Goal: Information Seeking & Learning: Learn about a topic

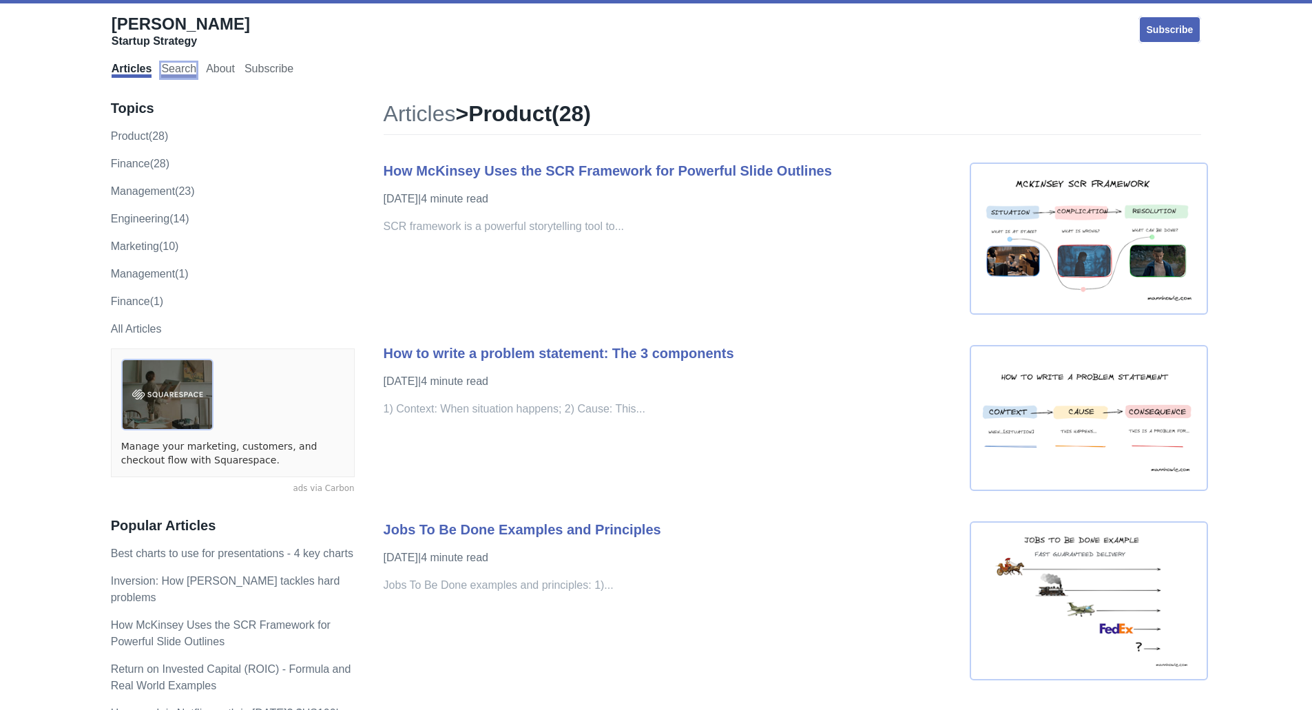
click at [178, 74] on link "Search" at bounding box center [178, 70] width 35 height 15
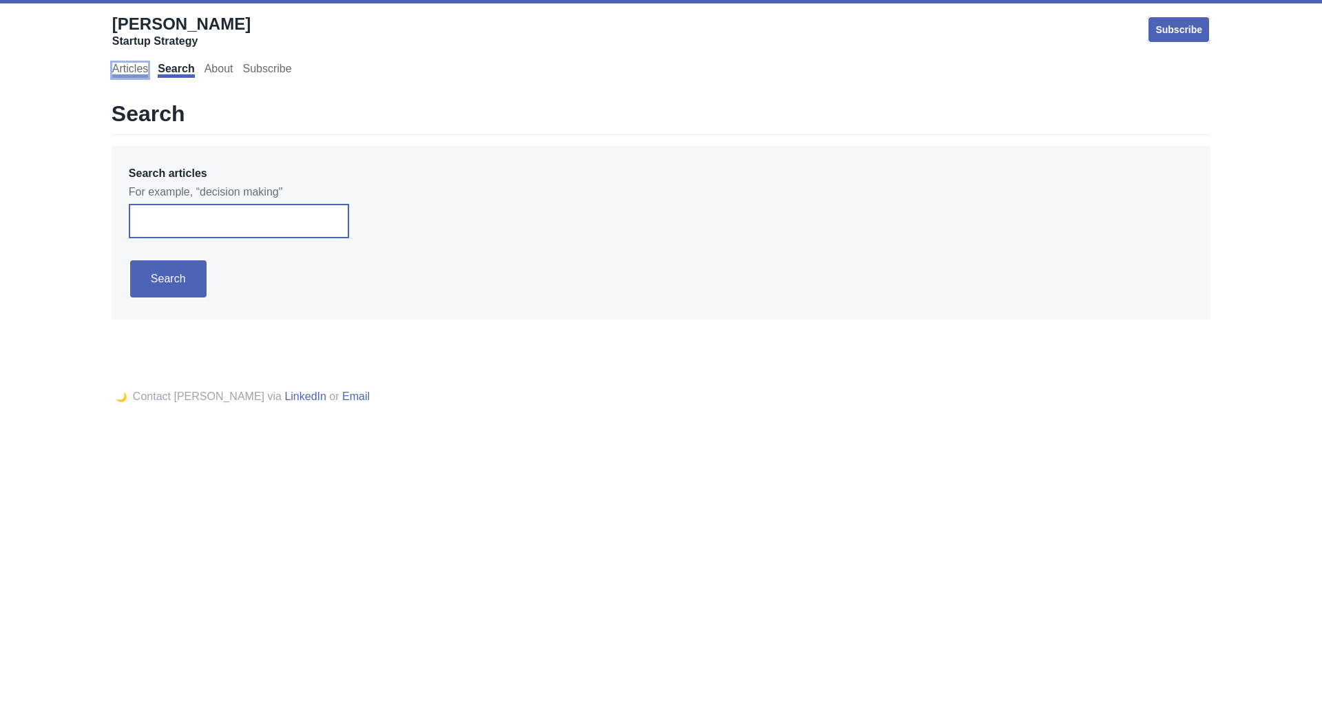
click at [137, 63] on link "Articles" at bounding box center [130, 70] width 36 height 15
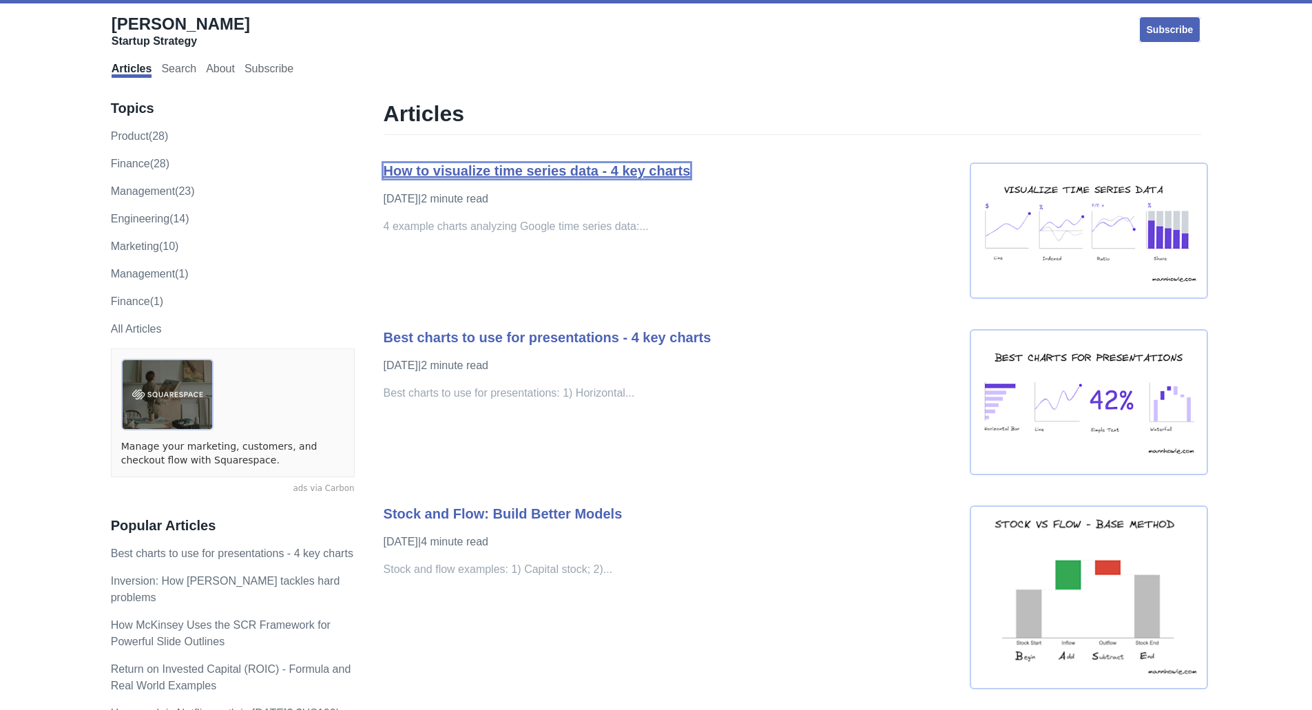
click at [456, 169] on link "How to visualize time series data - 4 key charts" at bounding box center [536, 170] width 307 height 15
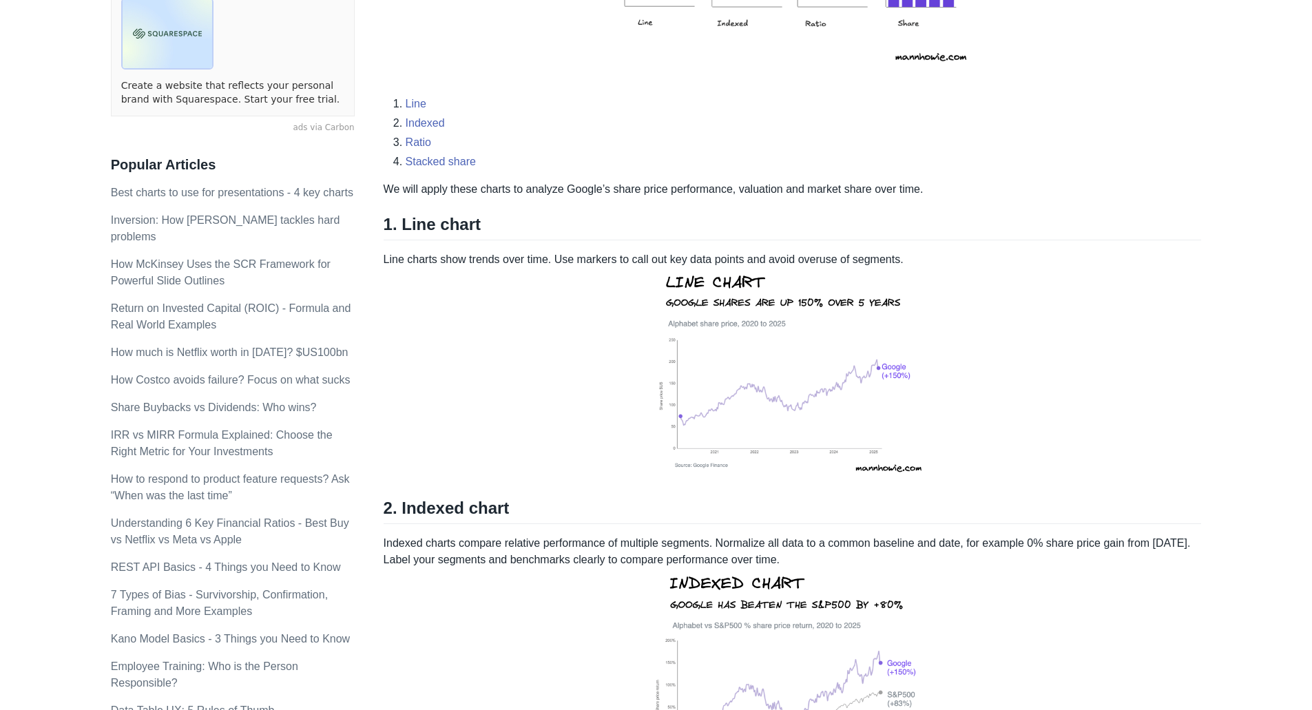
scroll to position [360, 0]
click at [227, 187] on link "Best charts to use for presentations - 4 key charts" at bounding box center [232, 193] width 242 height 12
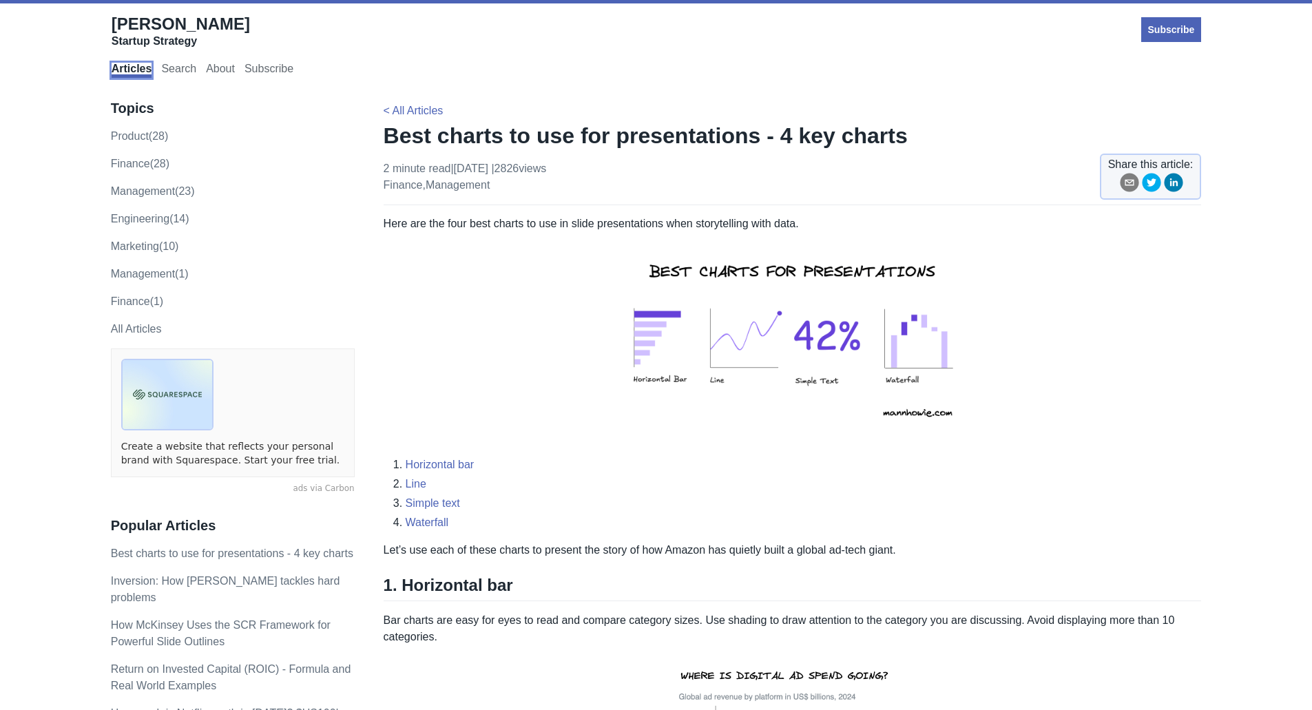
click at [131, 70] on link "Articles" at bounding box center [132, 70] width 41 height 15
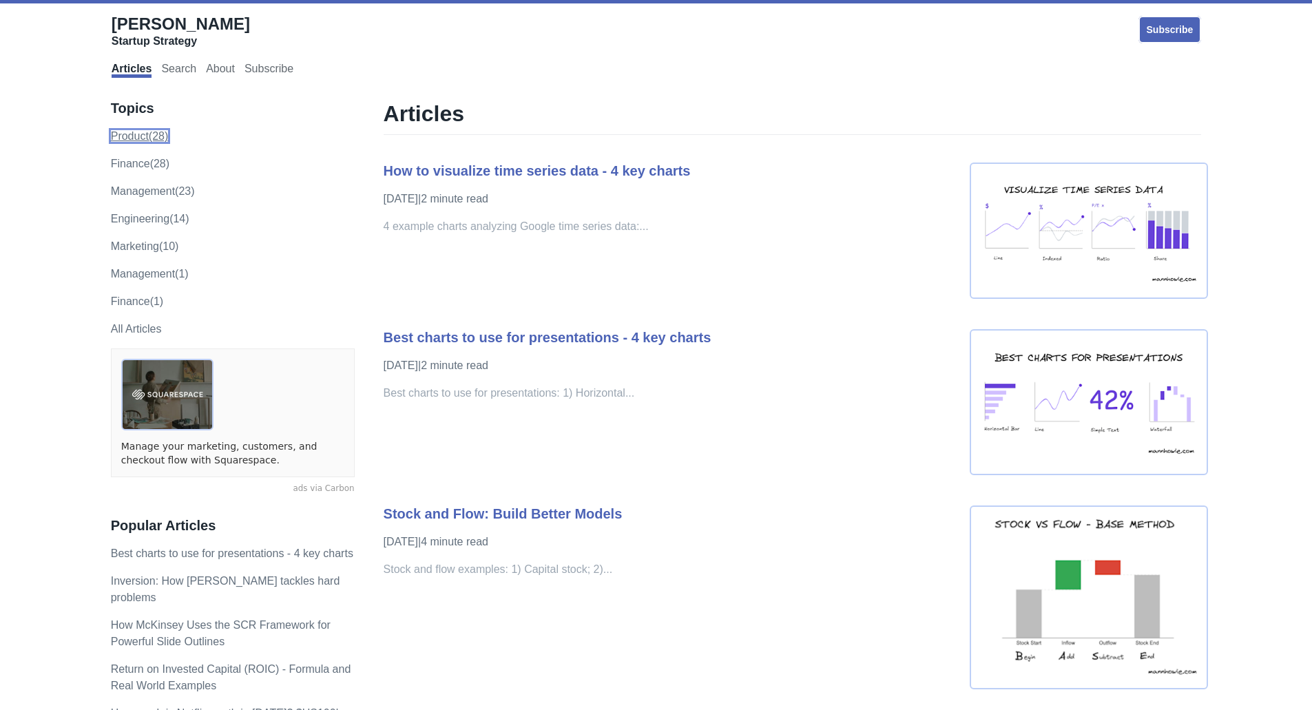
click at [139, 135] on link "product (28)" at bounding box center [140, 136] width 58 height 12
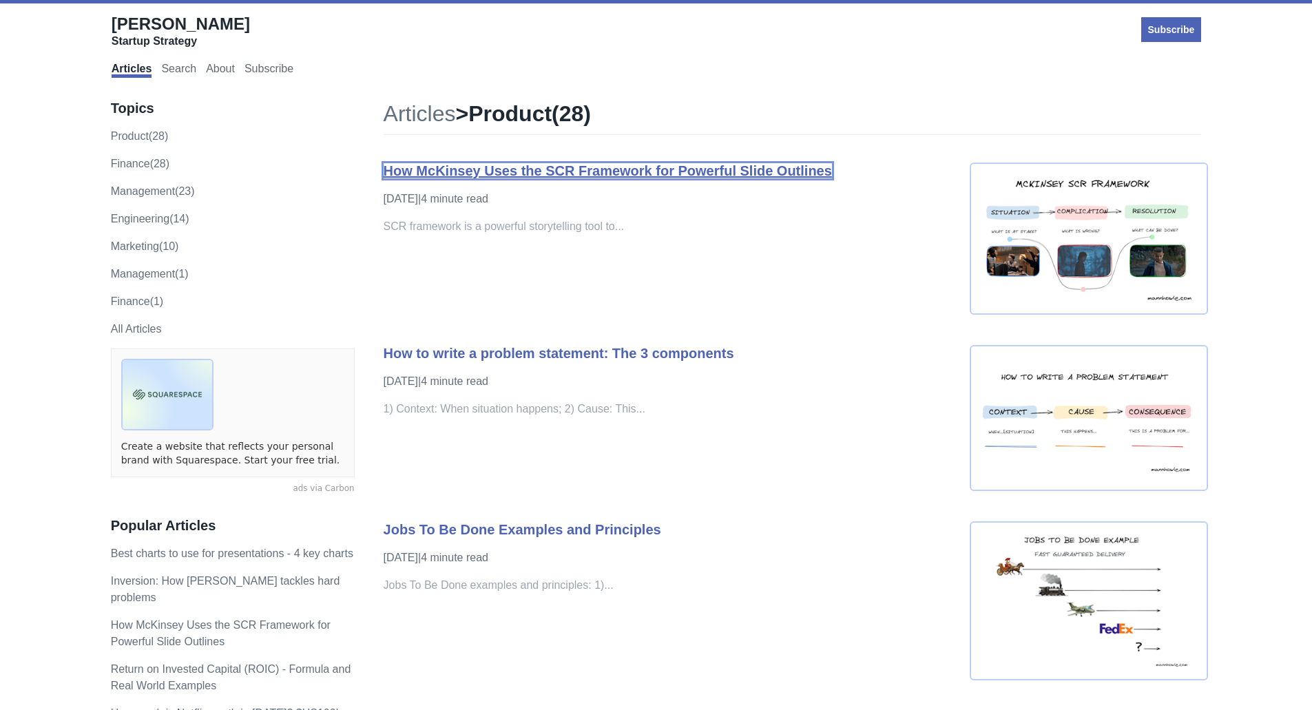
click at [397, 173] on link "How McKinsey Uses the SCR Framework for Powerful Slide Outlines" at bounding box center [607, 170] width 448 height 15
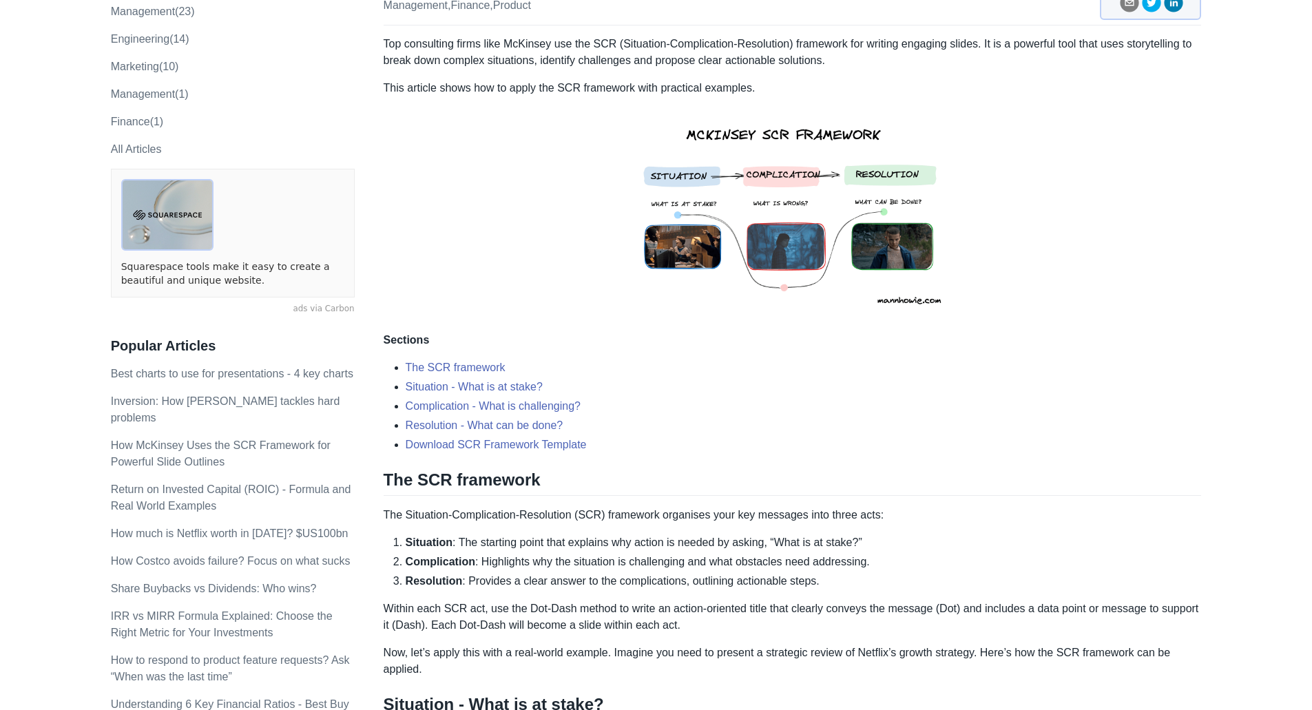
scroll to position [147, 0]
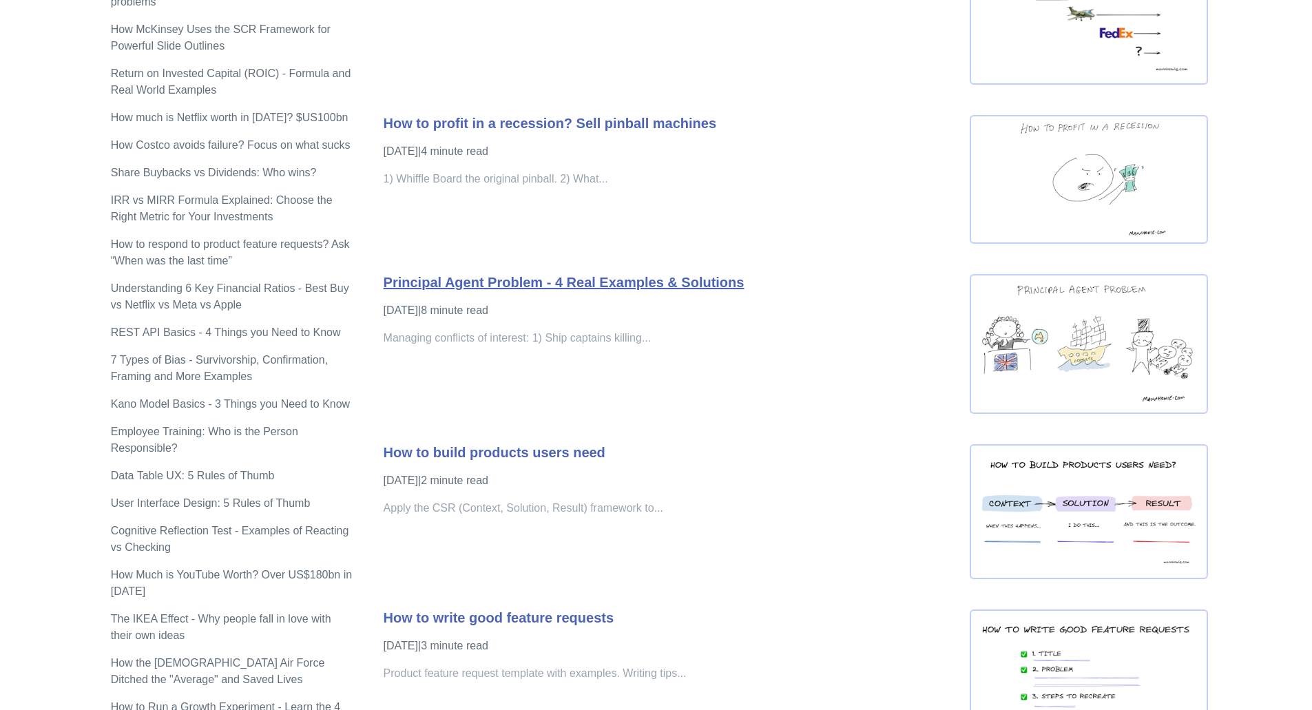
scroll to position [596, 0]
click at [569, 452] on link "How to build products users need" at bounding box center [494, 451] width 222 height 15
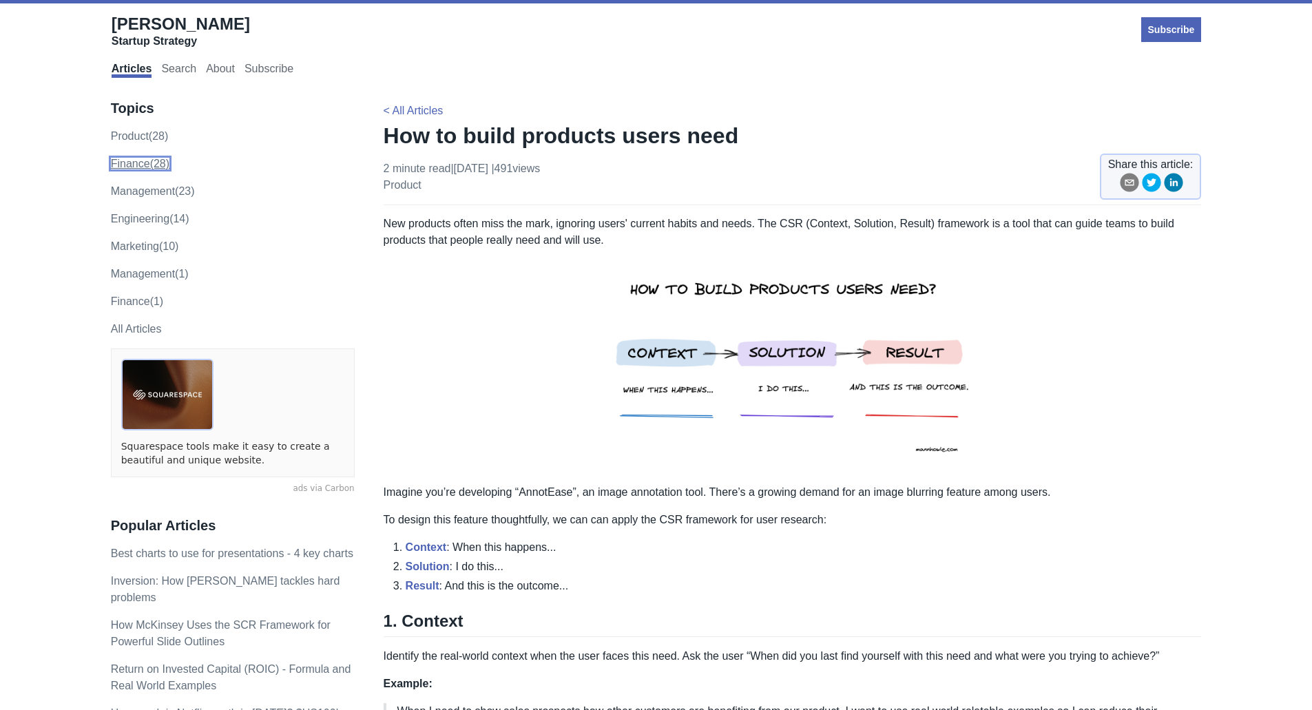
click at [140, 158] on link "finance (28)" at bounding box center [140, 164] width 59 height 12
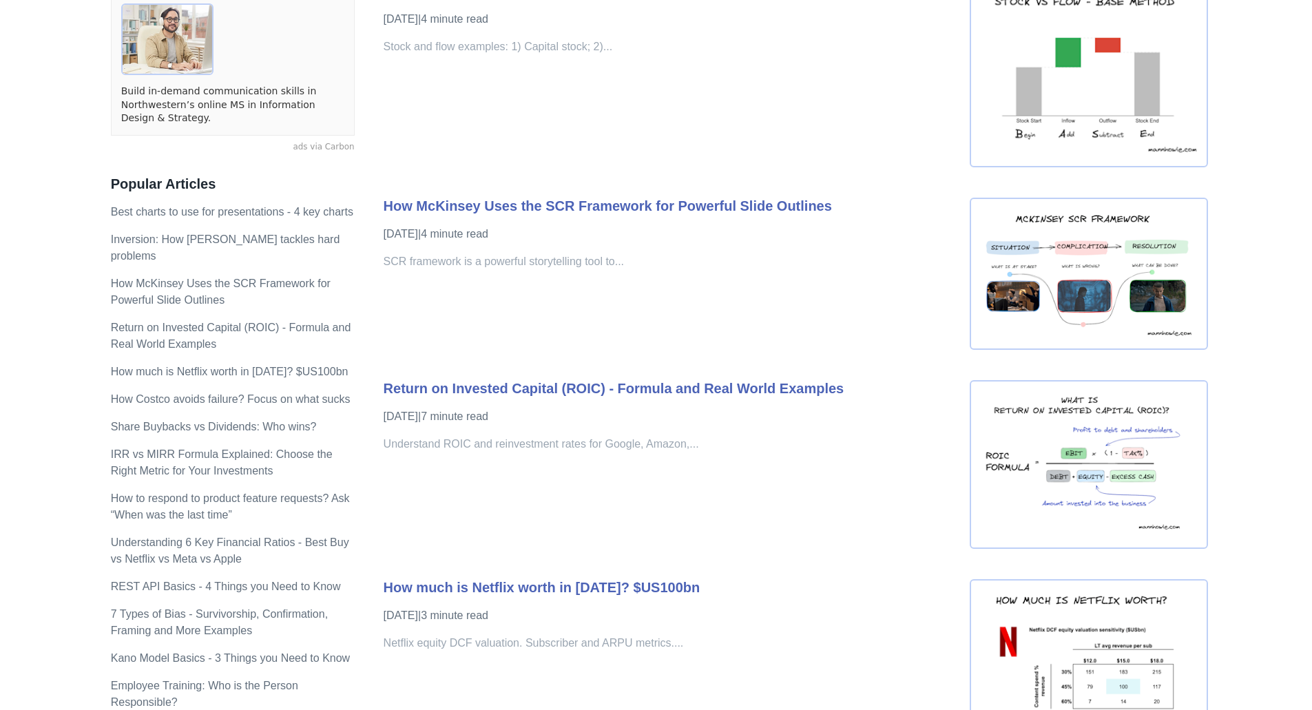
scroll to position [355, 0]
click at [297, 581] on link "REST API Basics - 4 Things you Need to Know" at bounding box center [226, 587] width 230 height 12
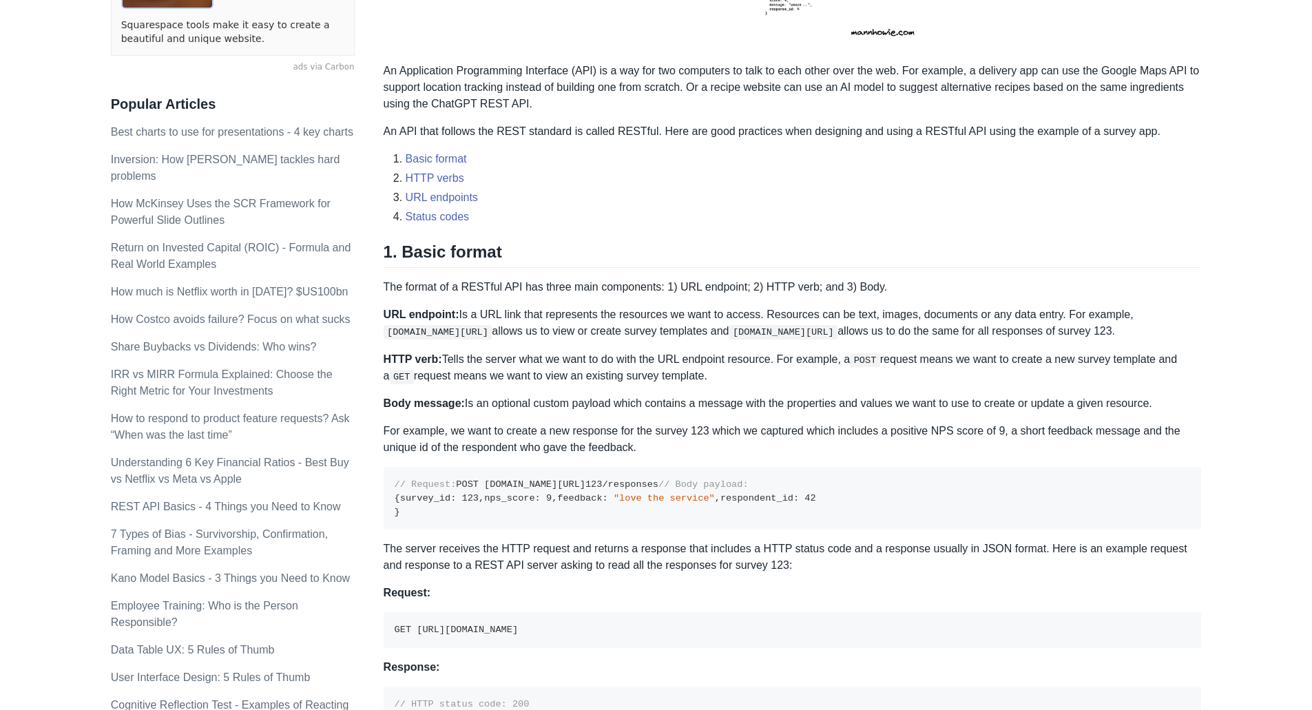
scroll to position [431, 0]
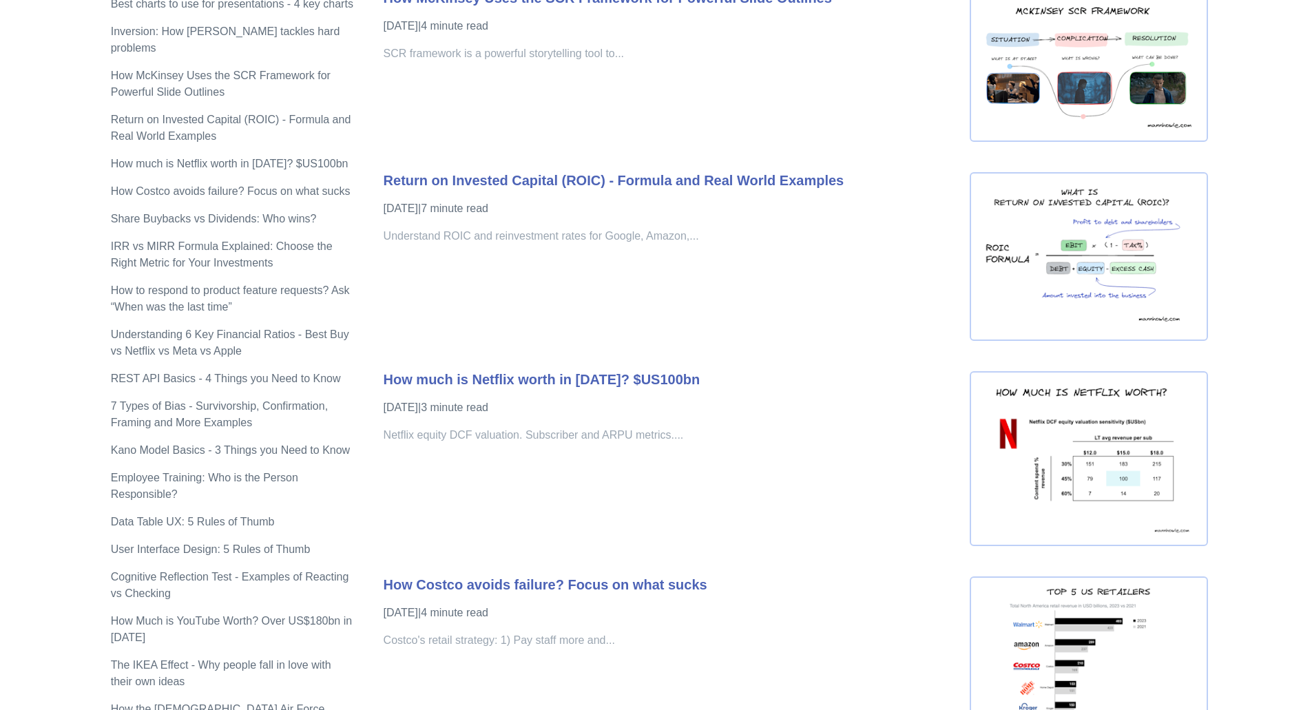
scroll to position [564, 0]
click at [229, 543] on link "User Interface Design: 5 Rules of Thumb" at bounding box center [211, 549] width 200 height 12
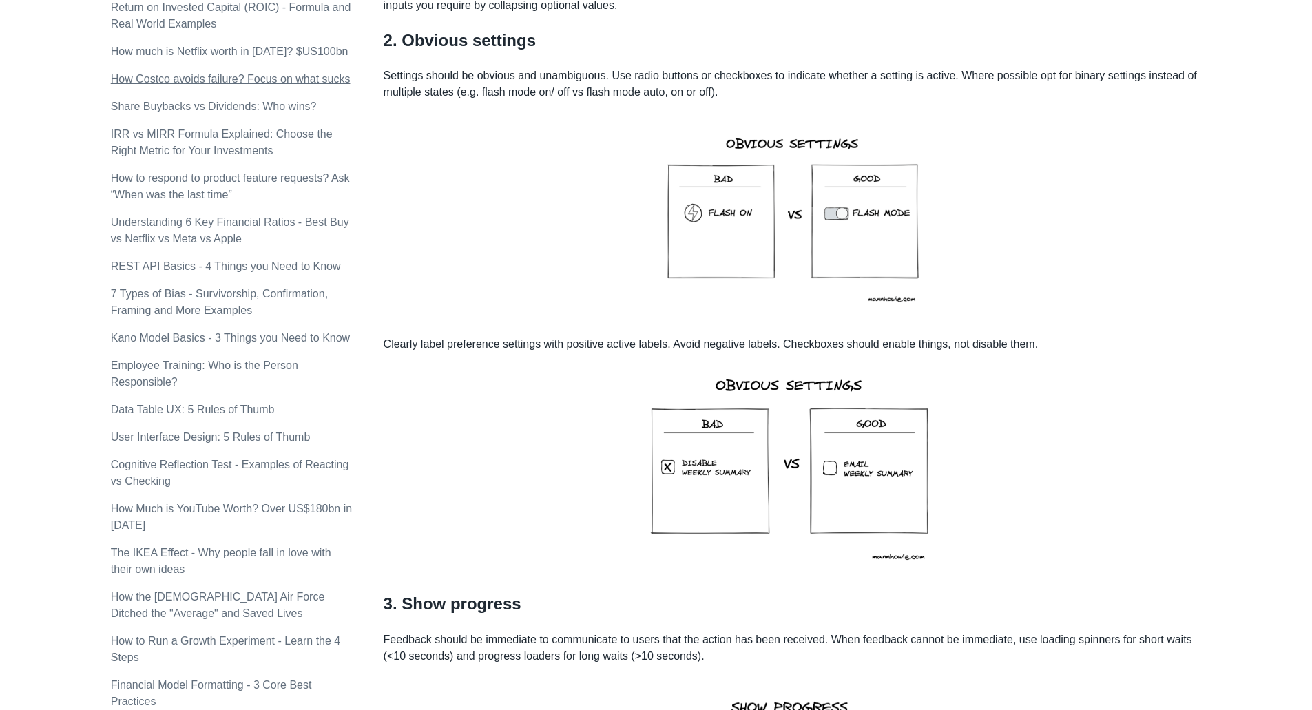
scroll to position [663, 0]
